Goal: Navigation & Orientation: Find specific page/section

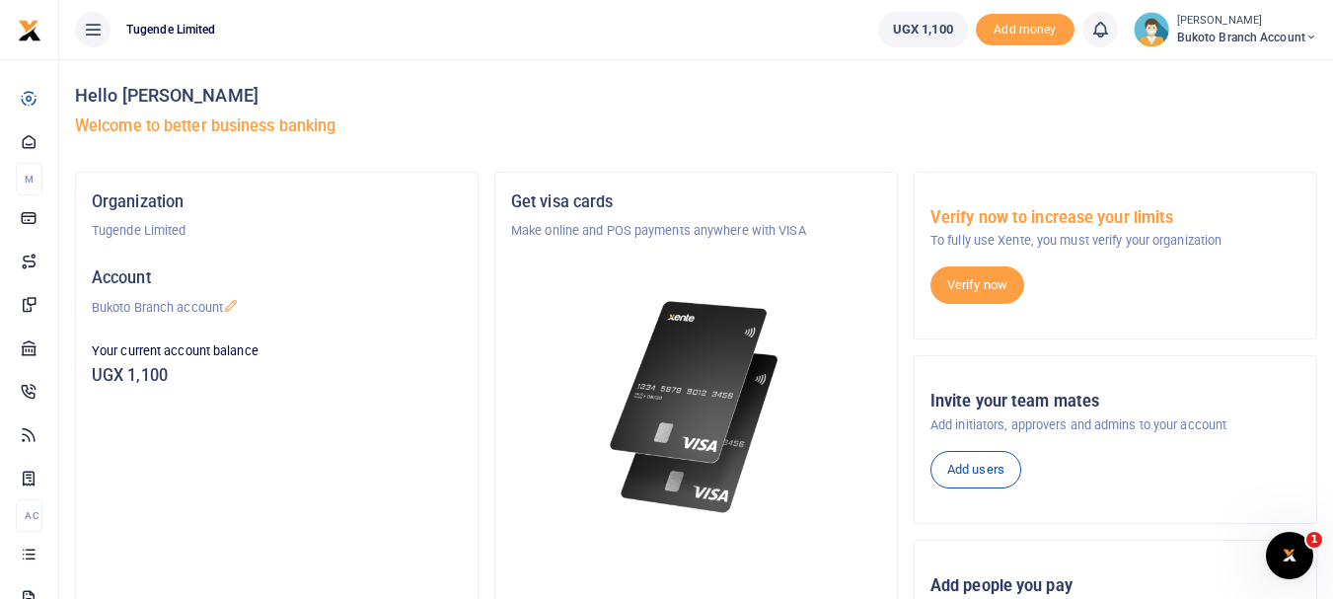
click at [478, 30] on ul "Tugende Limited" at bounding box center [460, 29] width 803 height 59
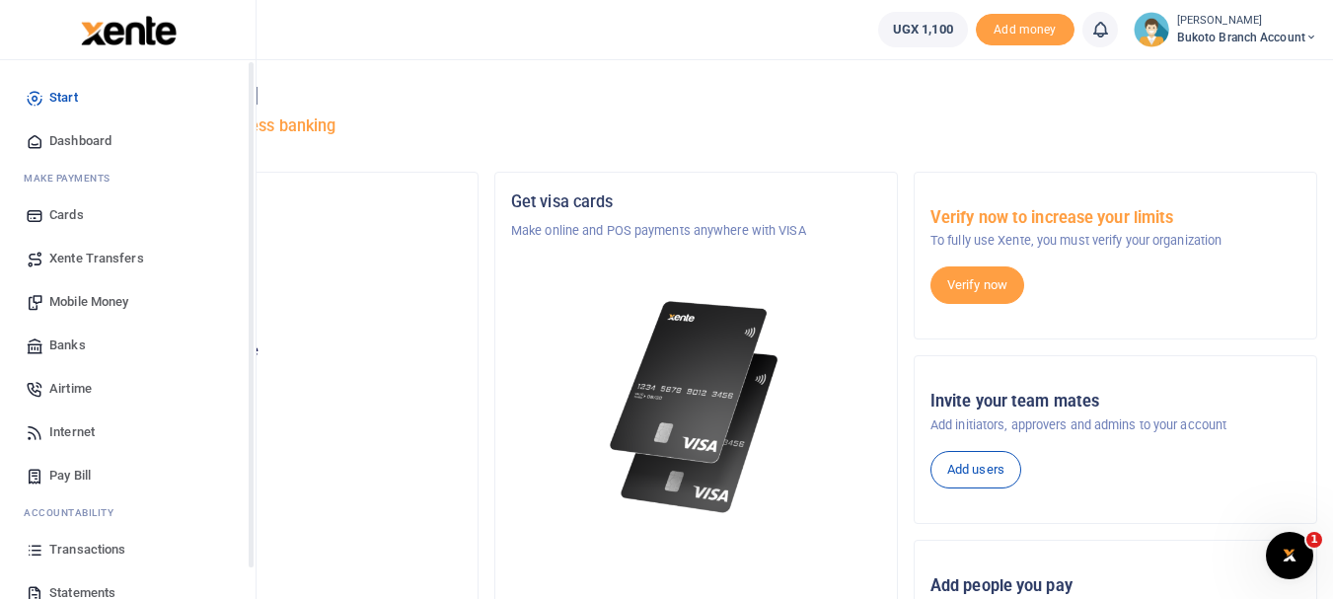
click at [57, 541] on span "Transactions" at bounding box center [87, 550] width 76 height 20
